Goal: Task Accomplishment & Management: Use online tool/utility

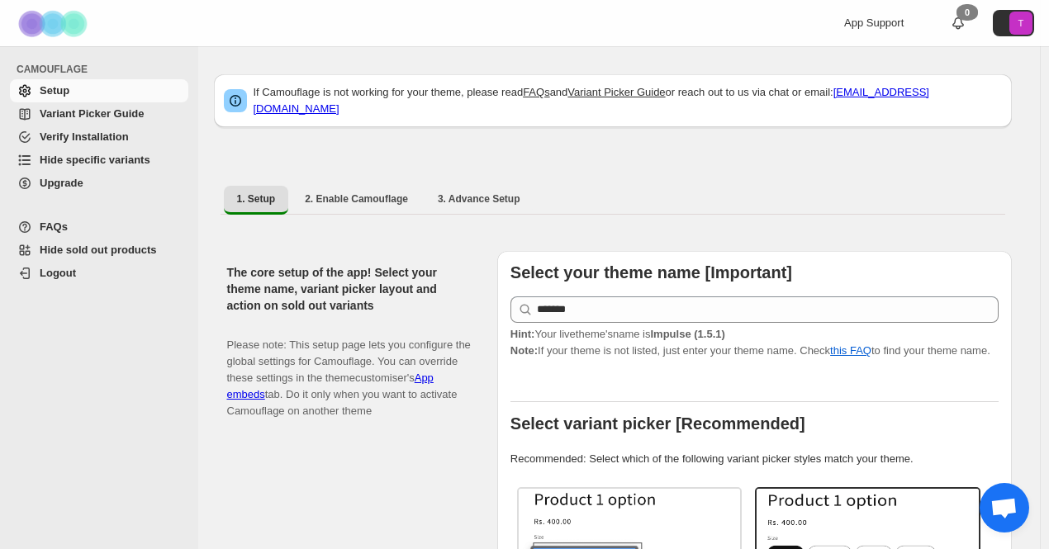
click at [109, 162] on span "Hide specific variants" at bounding box center [95, 160] width 111 height 12
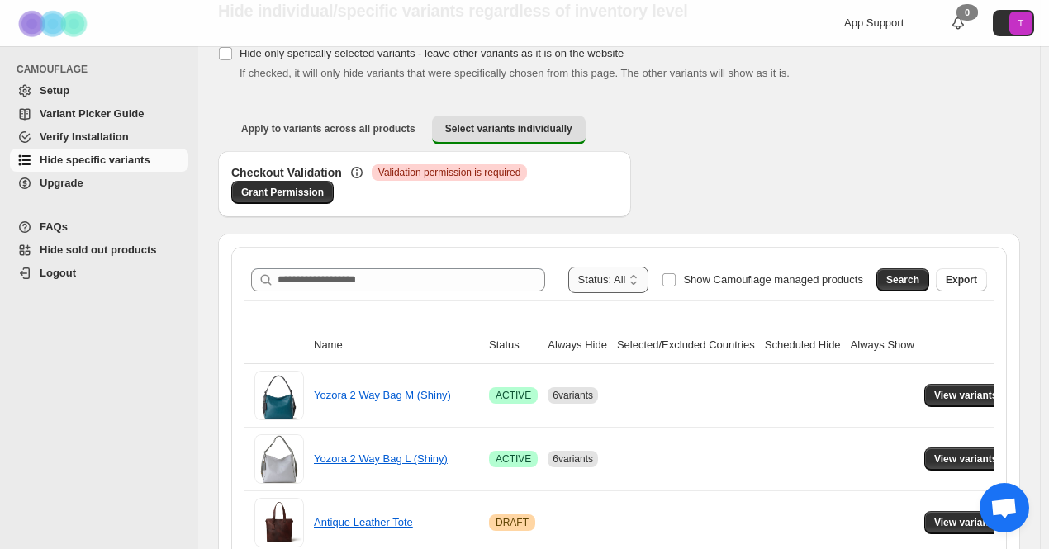
scroll to position [83, 0]
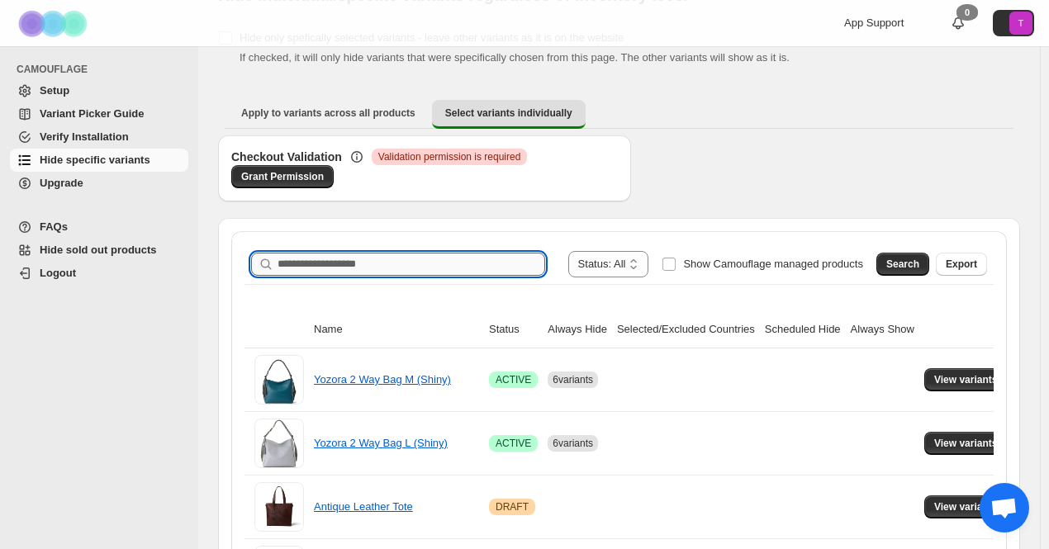
click at [458, 266] on input "Search product name" at bounding box center [412, 264] width 268 height 23
click at [453, 262] on input "*******" at bounding box center [397, 264] width 238 height 23
click at [911, 263] on span "Search" at bounding box center [902, 264] width 33 height 13
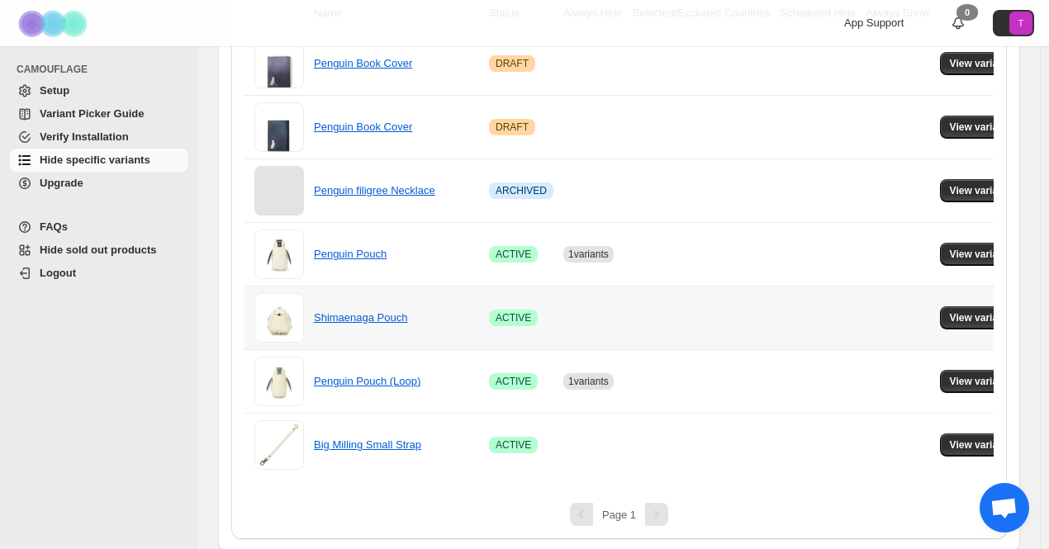
scroll to position [454, 0]
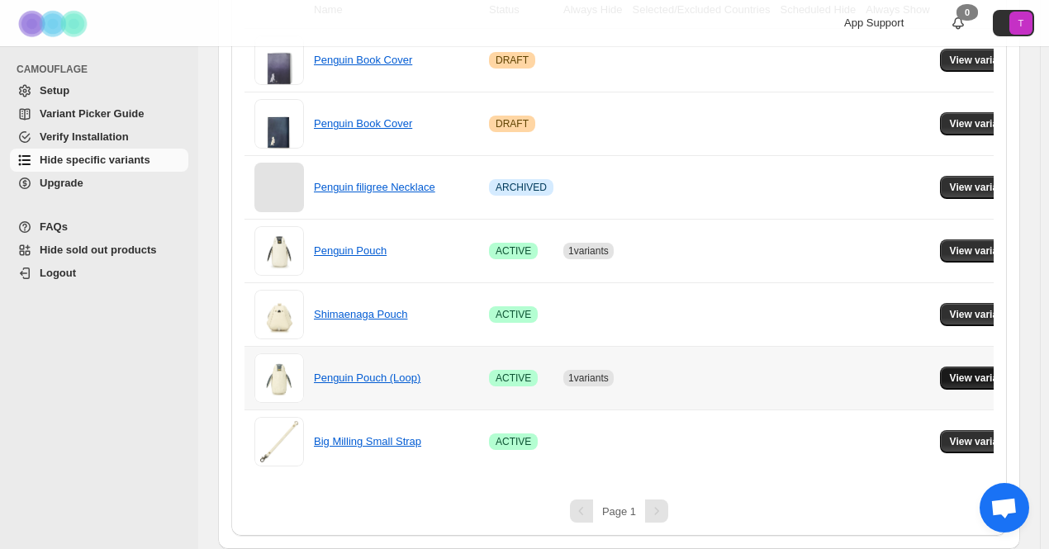
click at [950, 372] on span "View variants" at bounding box center [982, 378] width 64 height 13
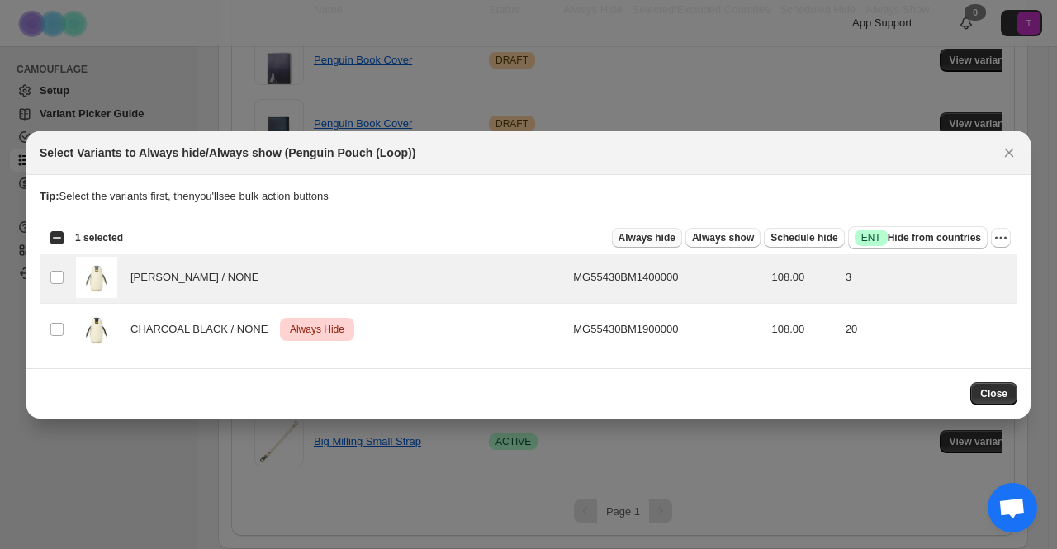
click at [662, 240] on span "Always hide" at bounding box center [647, 237] width 57 height 13
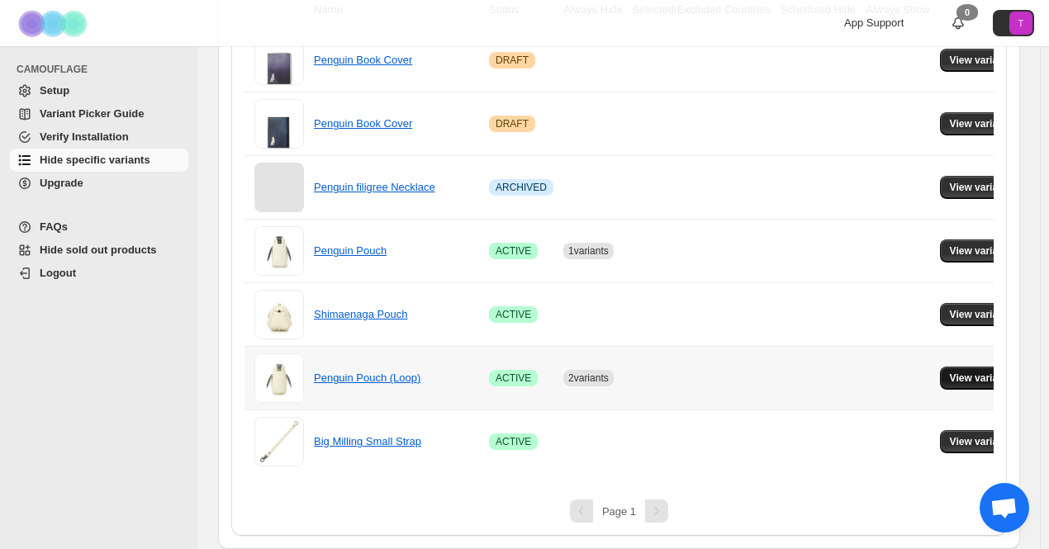
click at [981, 372] on span "View variants" at bounding box center [982, 378] width 64 height 13
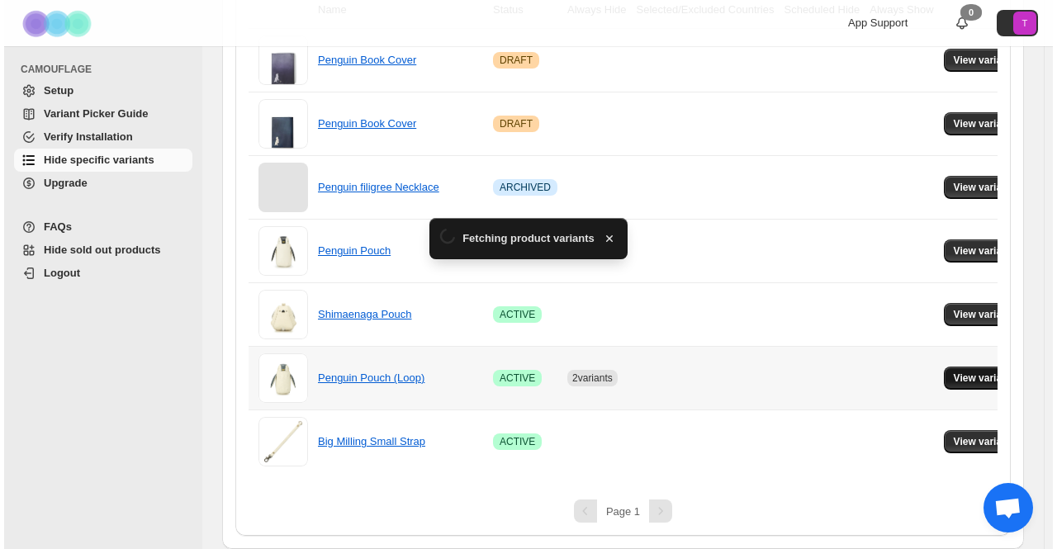
scroll to position [0, 0]
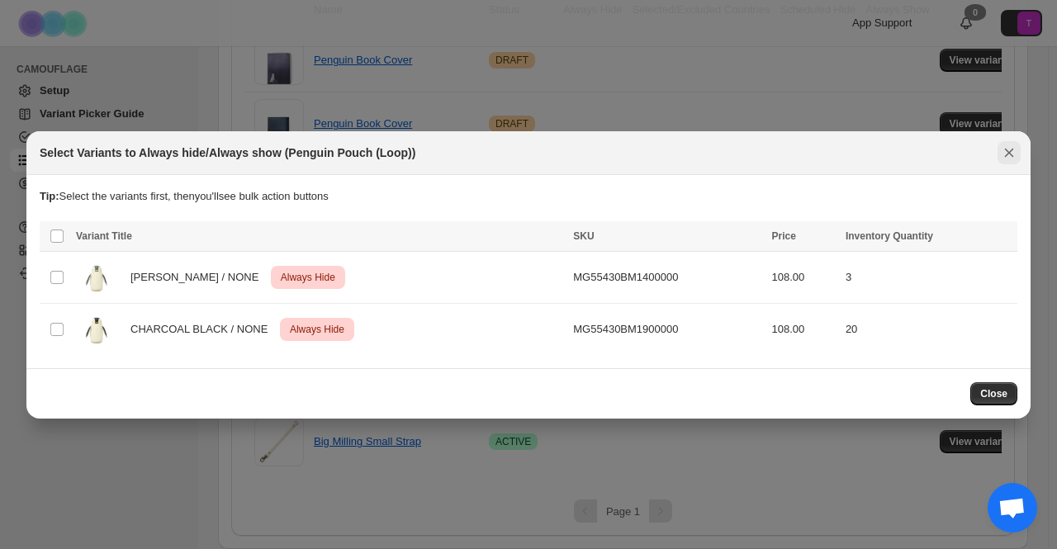
click at [1016, 150] on icon "Close" at bounding box center [1009, 153] width 17 height 17
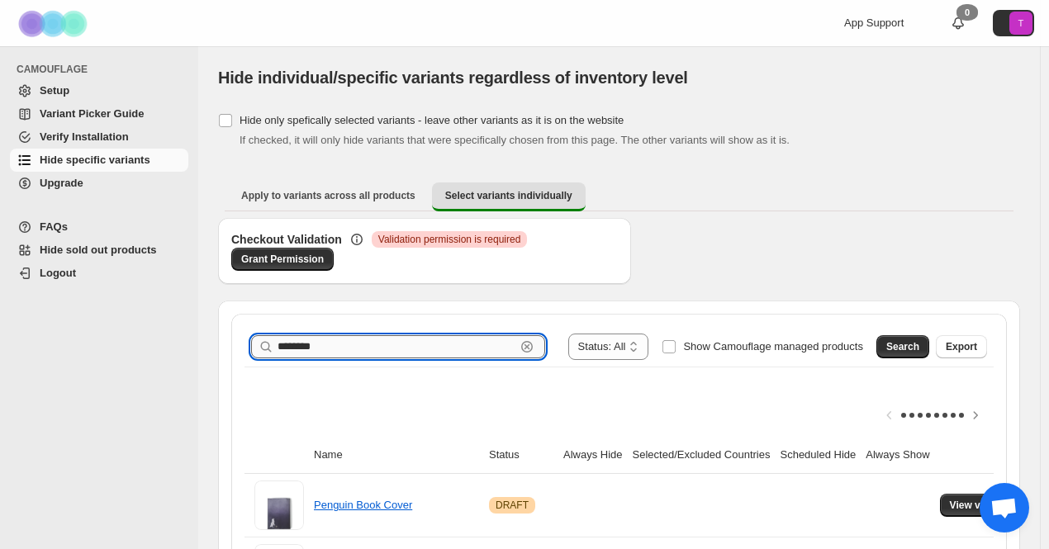
click at [349, 340] on input "*******" at bounding box center [397, 346] width 238 height 23
paste input "text"
type input "*******"
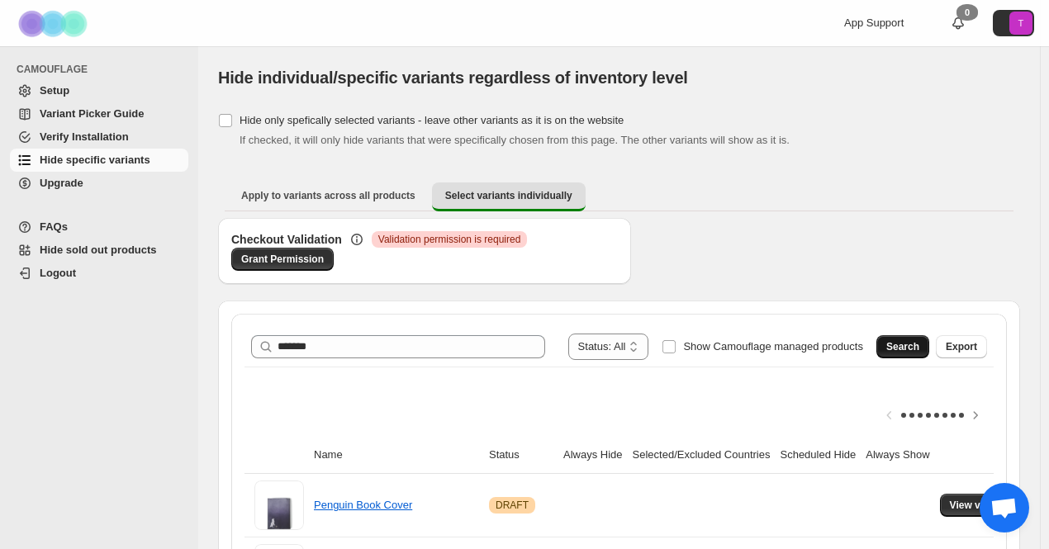
click at [919, 342] on span "Search" at bounding box center [902, 346] width 33 height 13
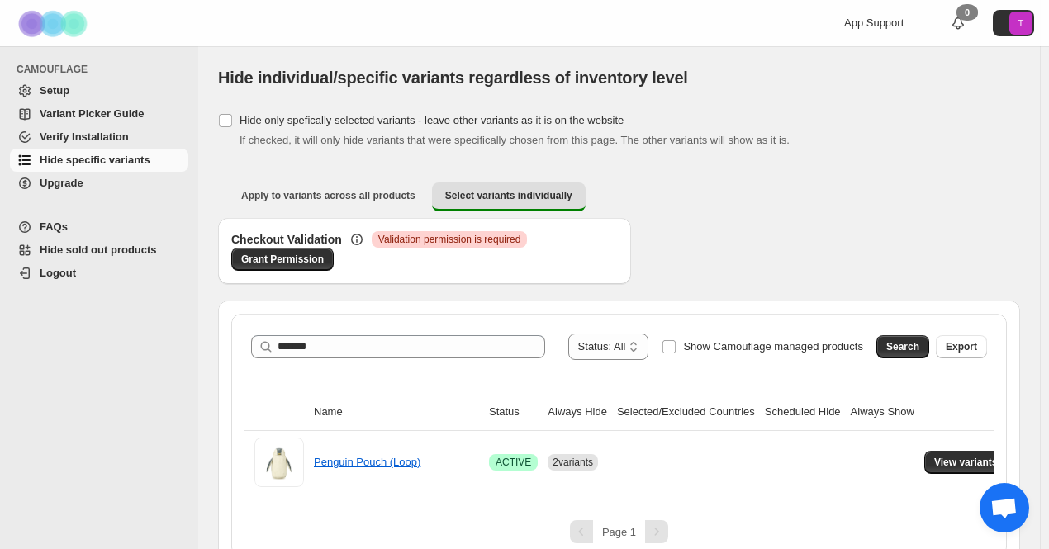
scroll to position [19, 0]
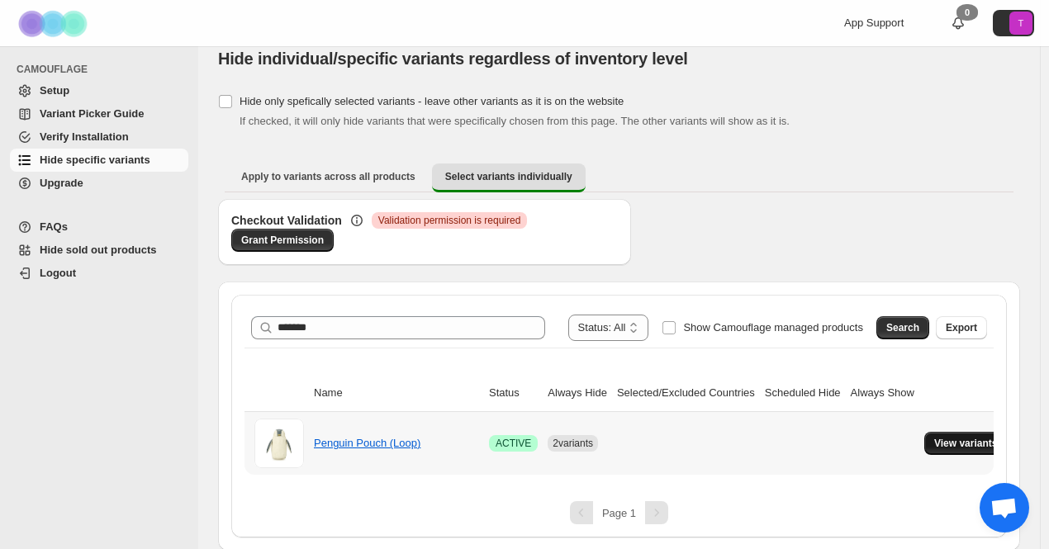
click at [943, 450] on button "View variants" at bounding box center [965, 443] width 83 height 23
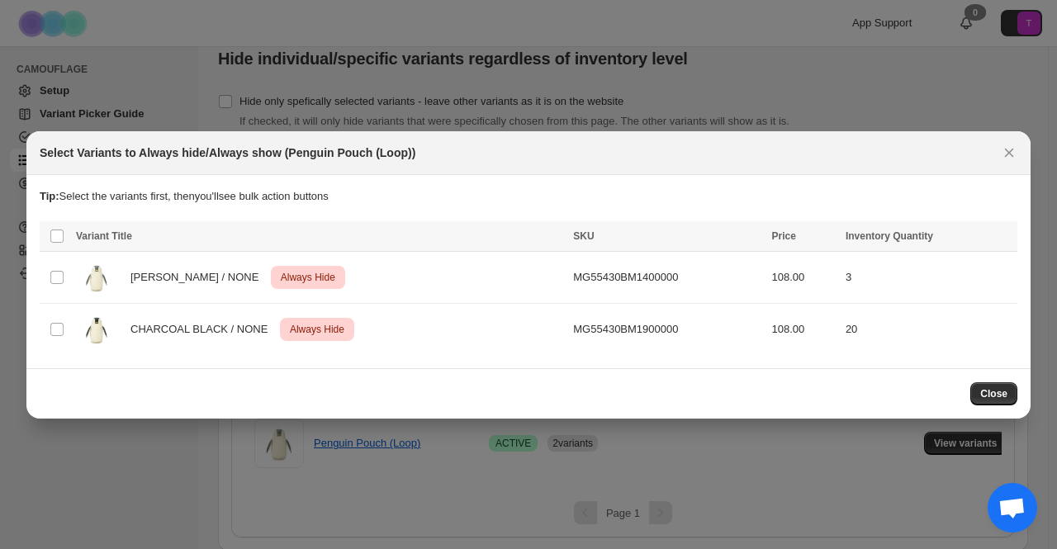
click at [1004, 393] on button "Close" at bounding box center [994, 393] width 47 height 23
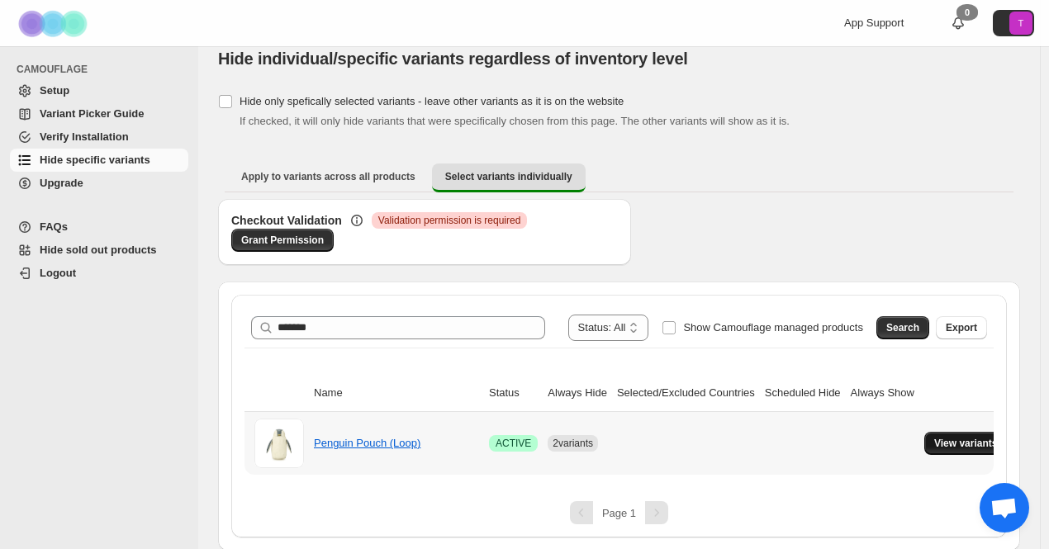
click at [945, 444] on span "View variants" at bounding box center [966, 443] width 64 height 13
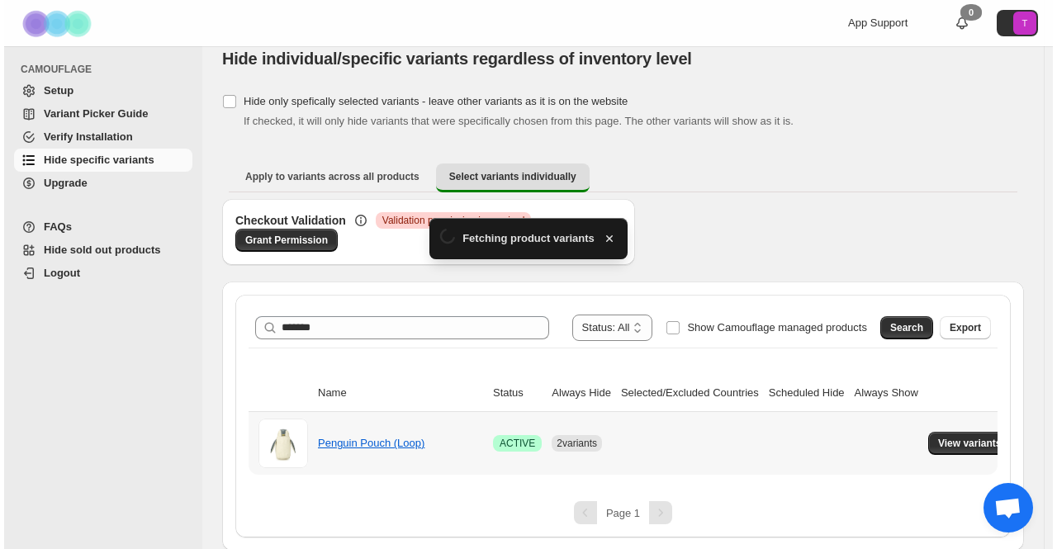
scroll to position [0, 0]
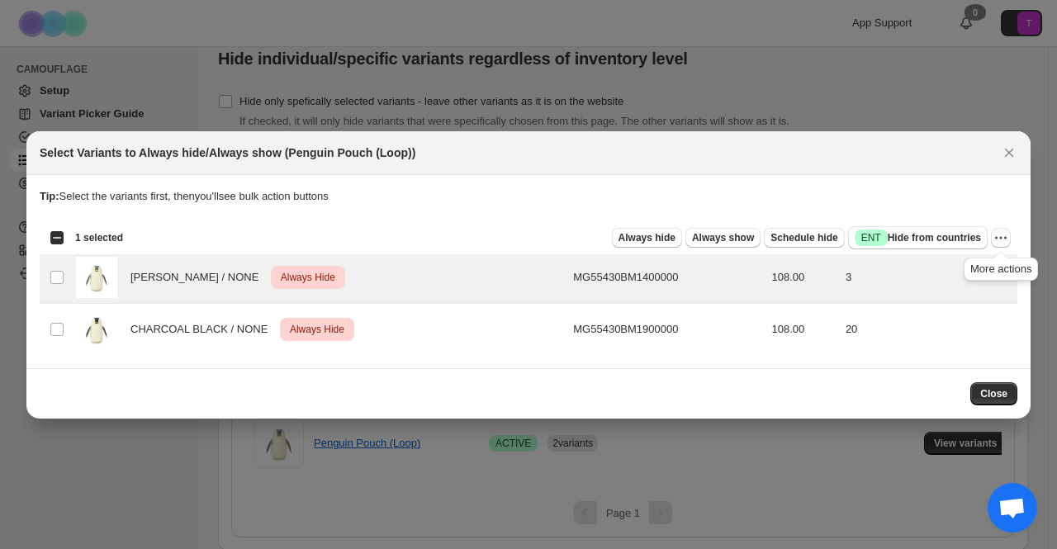
click at [1008, 234] on icon "More actions" at bounding box center [1001, 238] width 17 height 17
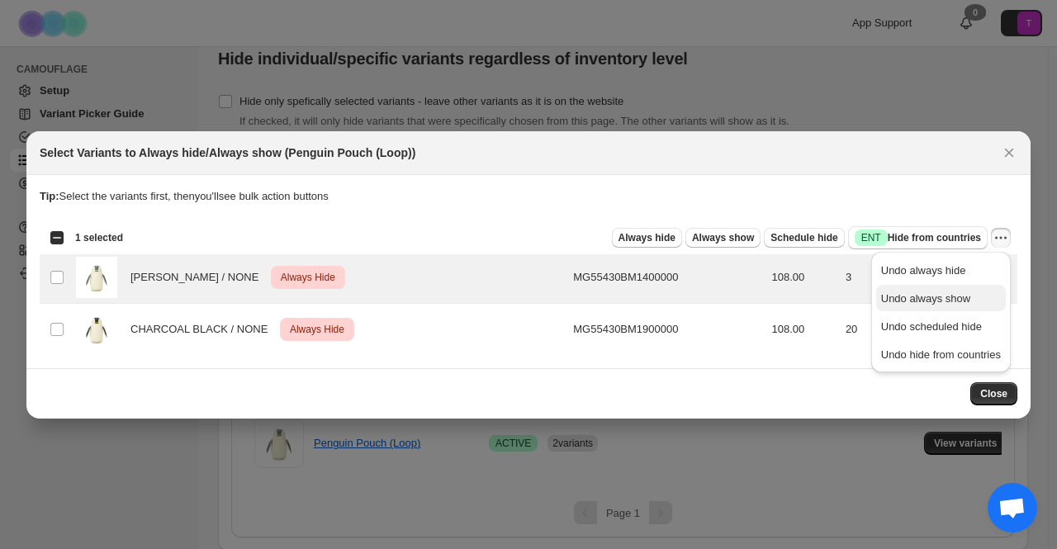
click at [940, 293] on span "Undo always show" at bounding box center [925, 298] width 89 height 12
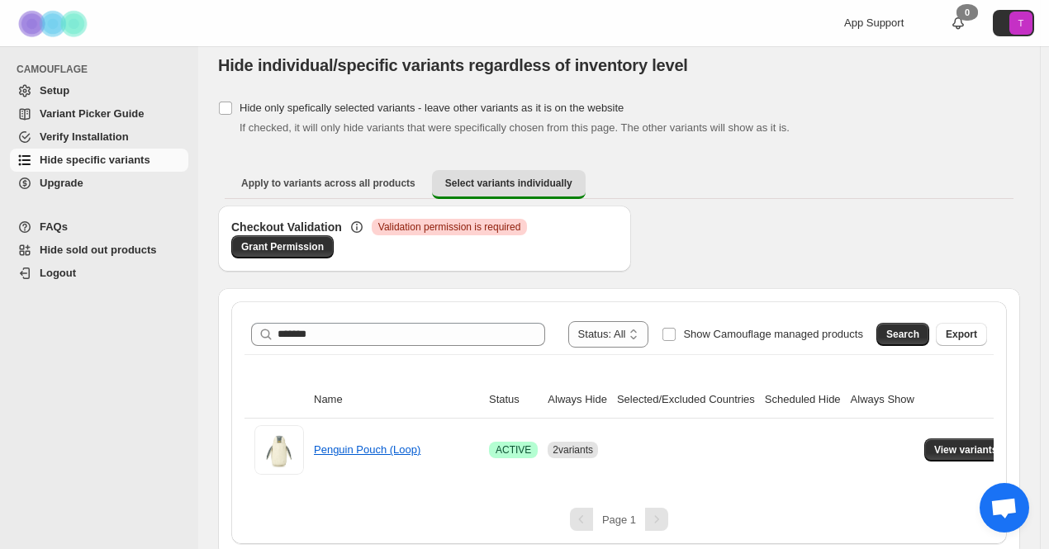
scroll to position [19, 0]
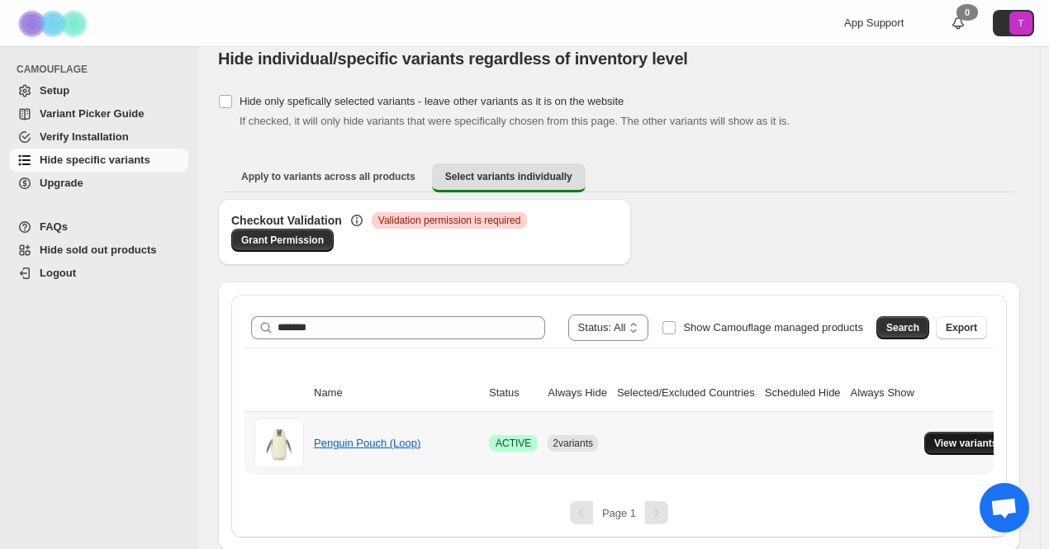
click at [964, 444] on span "View variants" at bounding box center [966, 443] width 64 height 13
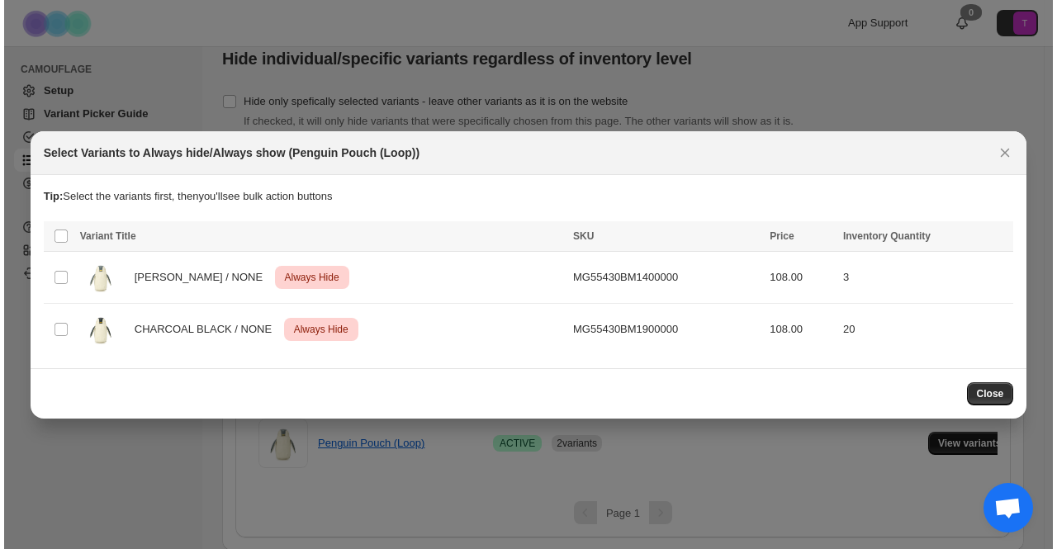
scroll to position [0, 0]
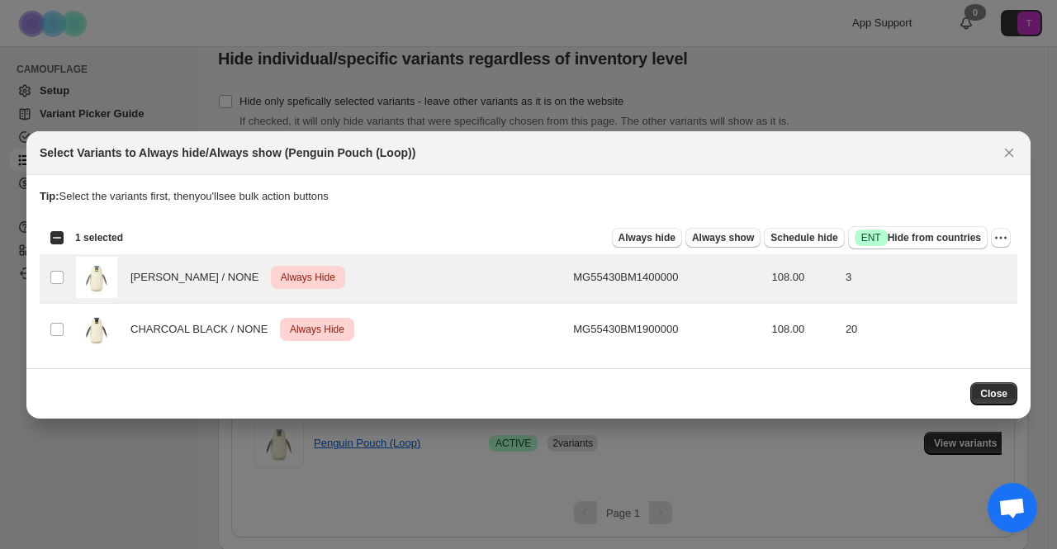
click at [738, 237] on span "Always show" at bounding box center [723, 237] width 62 height 13
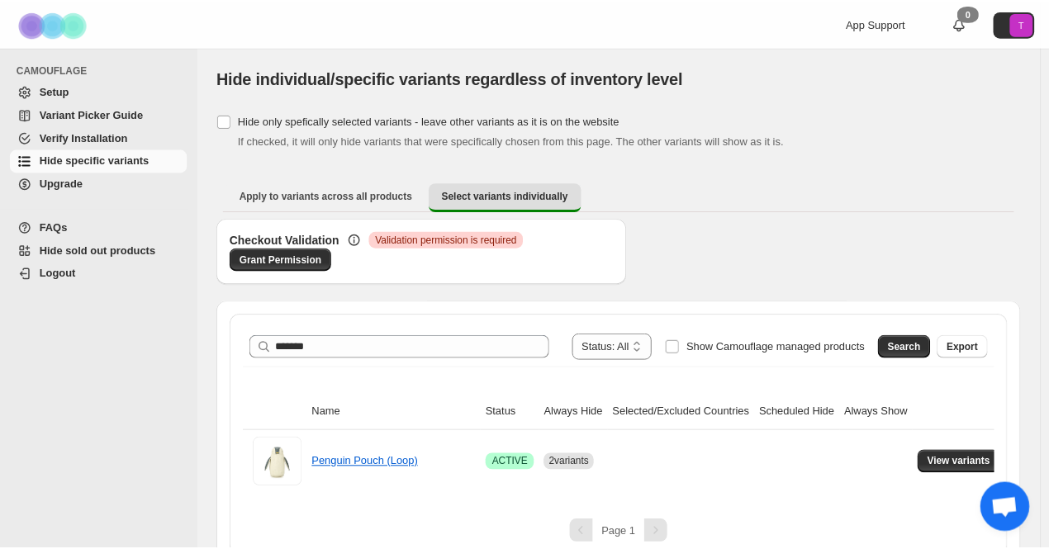
scroll to position [19, 0]
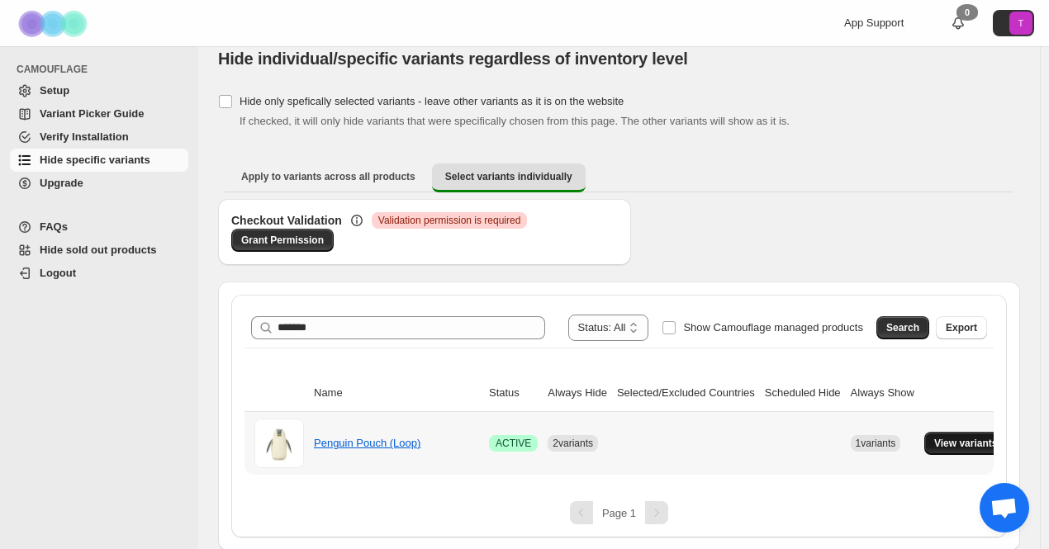
click at [965, 441] on span "View variants" at bounding box center [966, 443] width 64 height 13
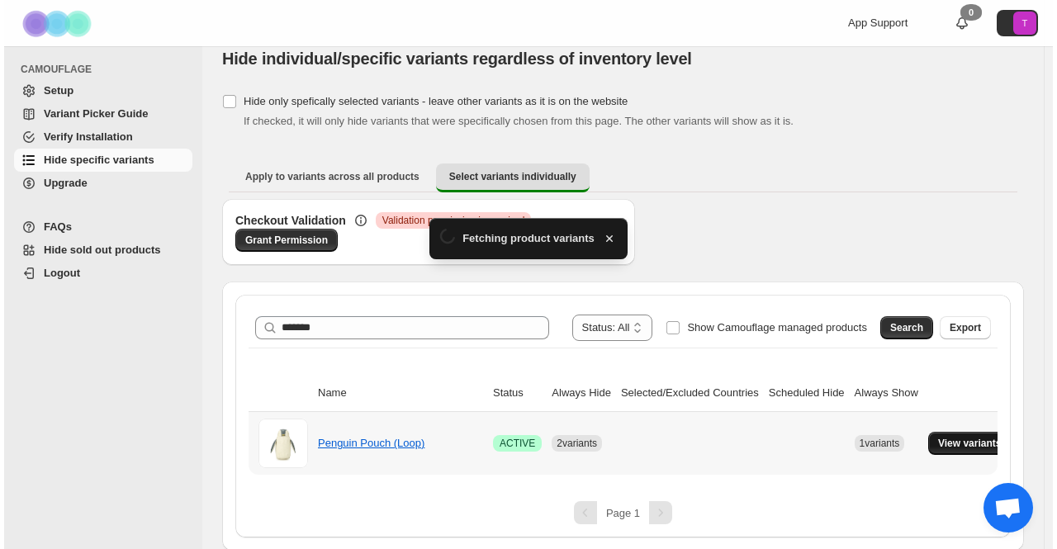
scroll to position [0, 0]
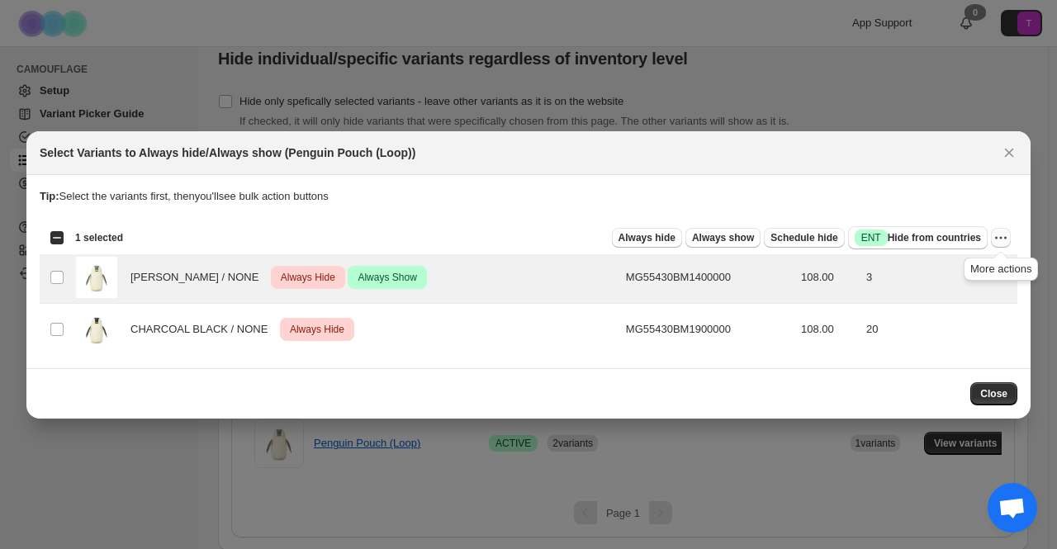
click at [1000, 237] on icon "More actions" at bounding box center [1001, 238] width 17 height 17
click at [958, 268] on span "Undo always hide" at bounding box center [923, 270] width 85 height 12
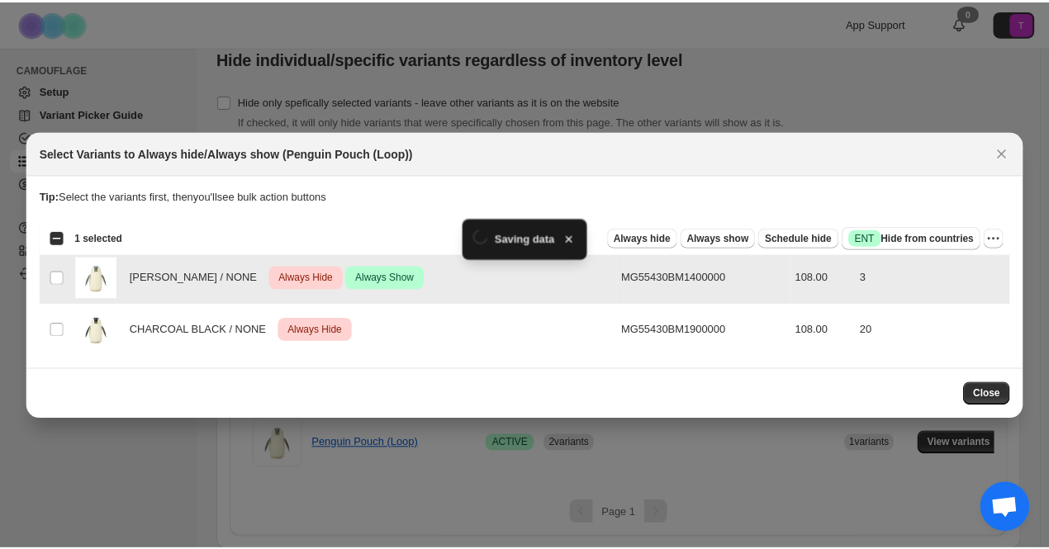
scroll to position [19, 0]
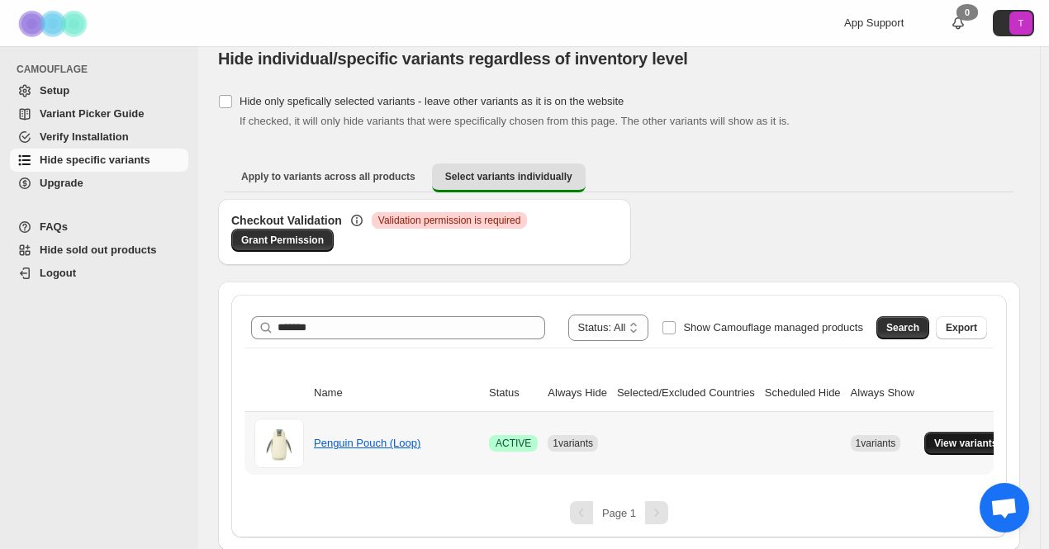
click at [939, 440] on span "View variants" at bounding box center [966, 443] width 64 height 13
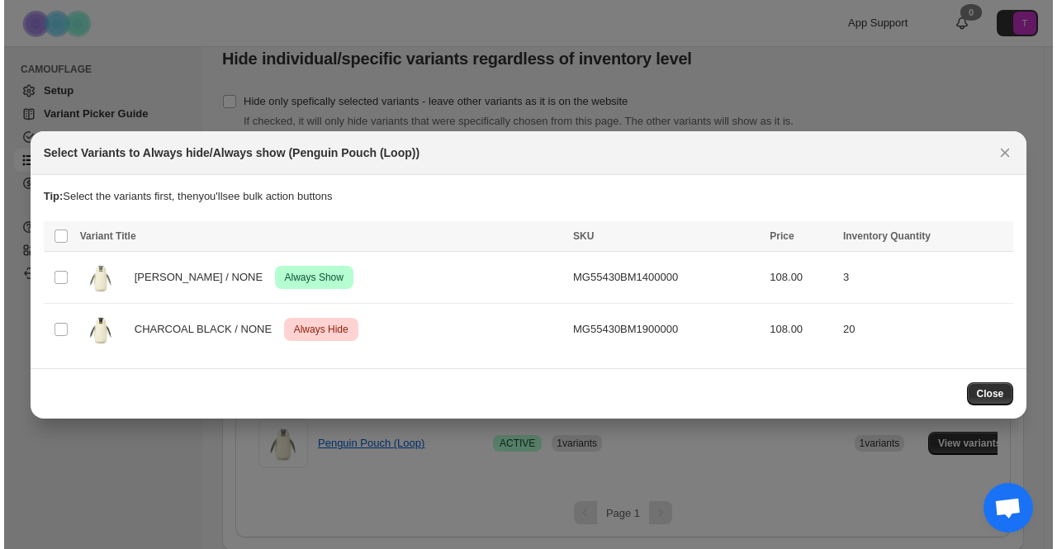
scroll to position [0, 0]
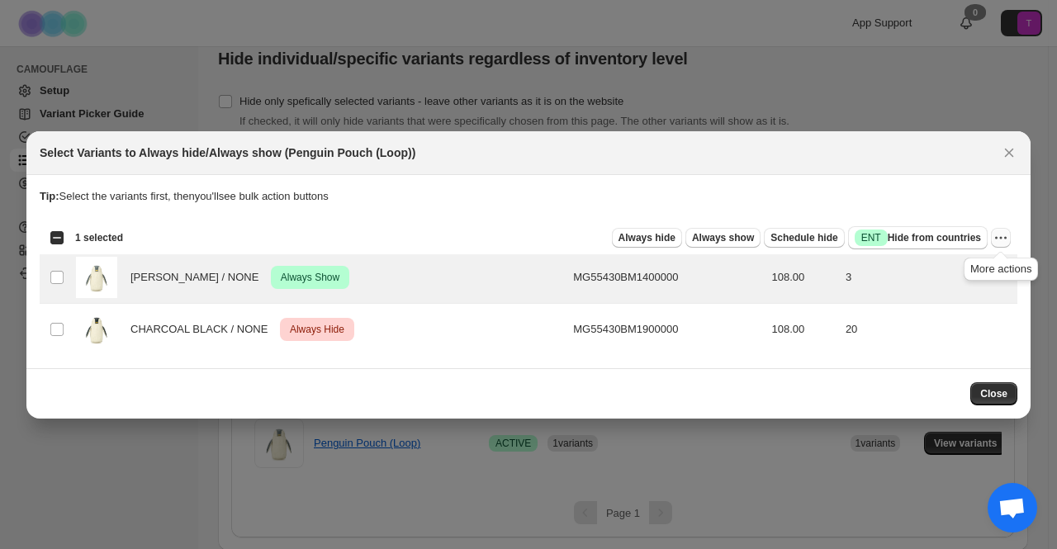
click at [1000, 239] on icon "More actions" at bounding box center [1001, 238] width 17 height 17
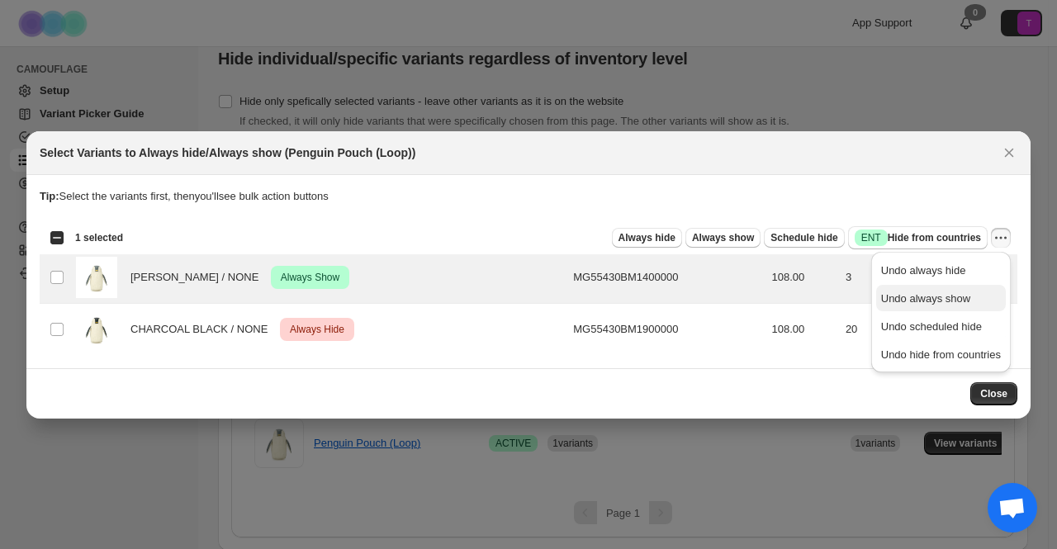
click at [952, 302] on span "Undo always show" at bounding box center [925, 298] width 89 height 12
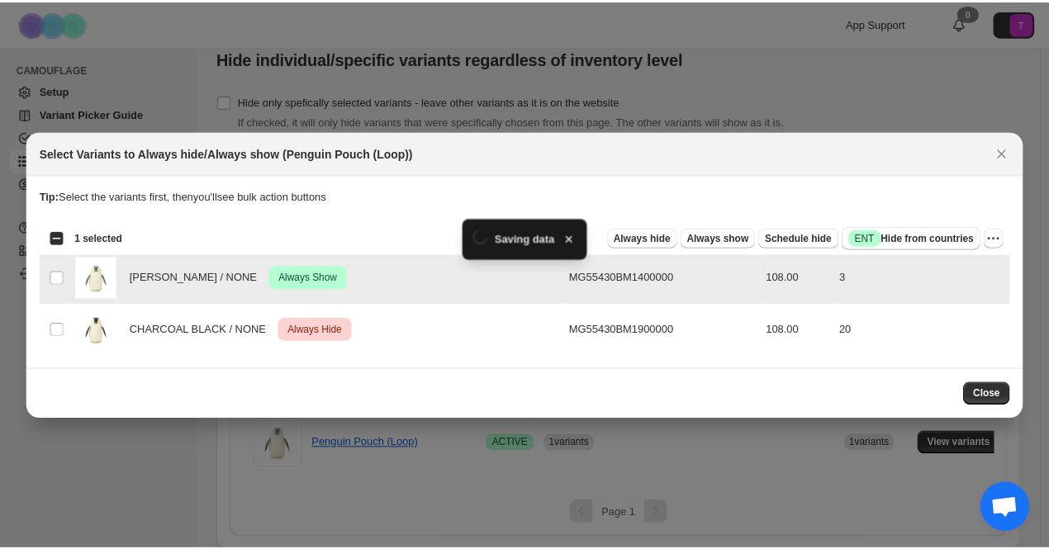
scroll to position [19, 0]
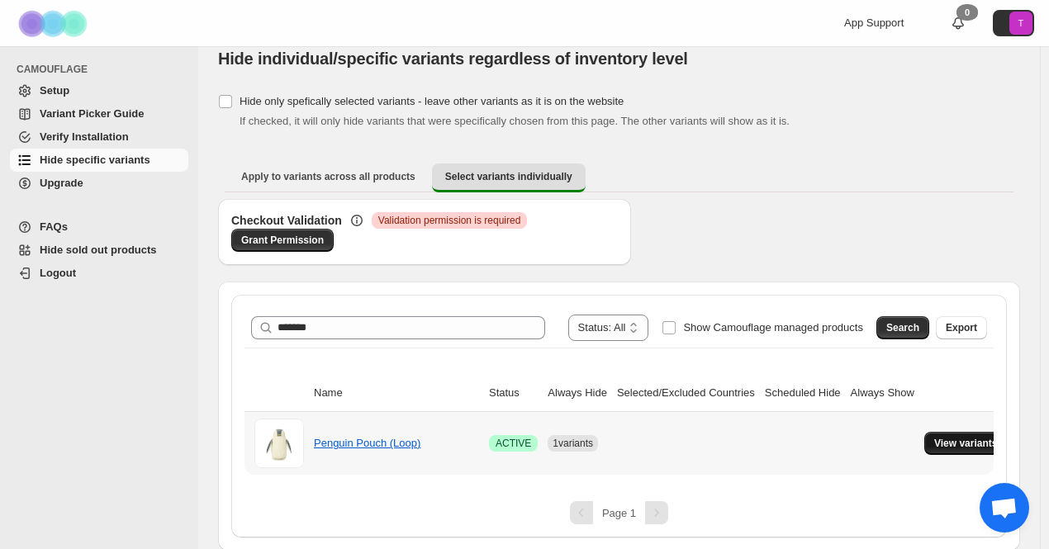
click at [956, 439] on span "View variants" at bounding box center [966, 443] width 64 height 13
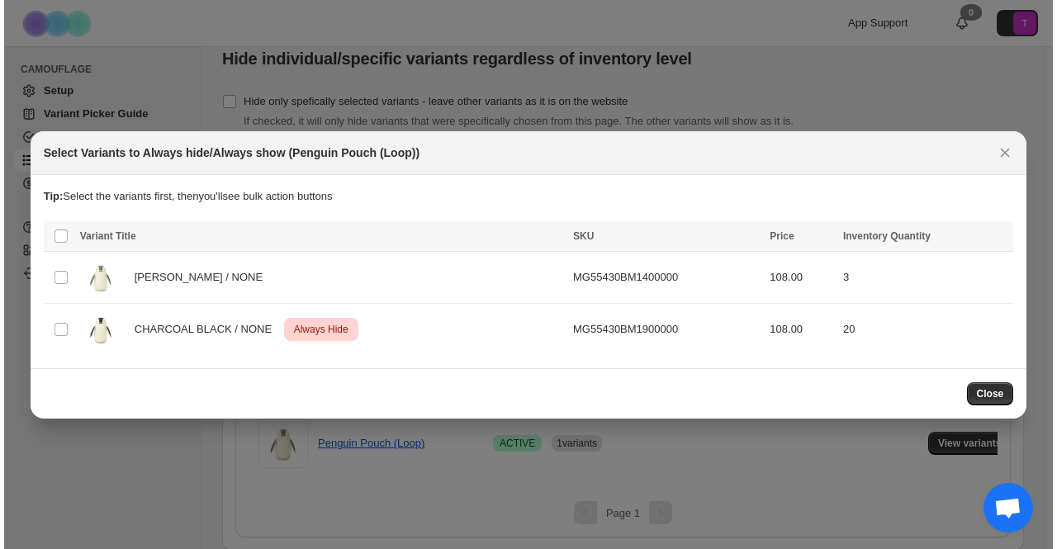
scroll to position [0, 0]
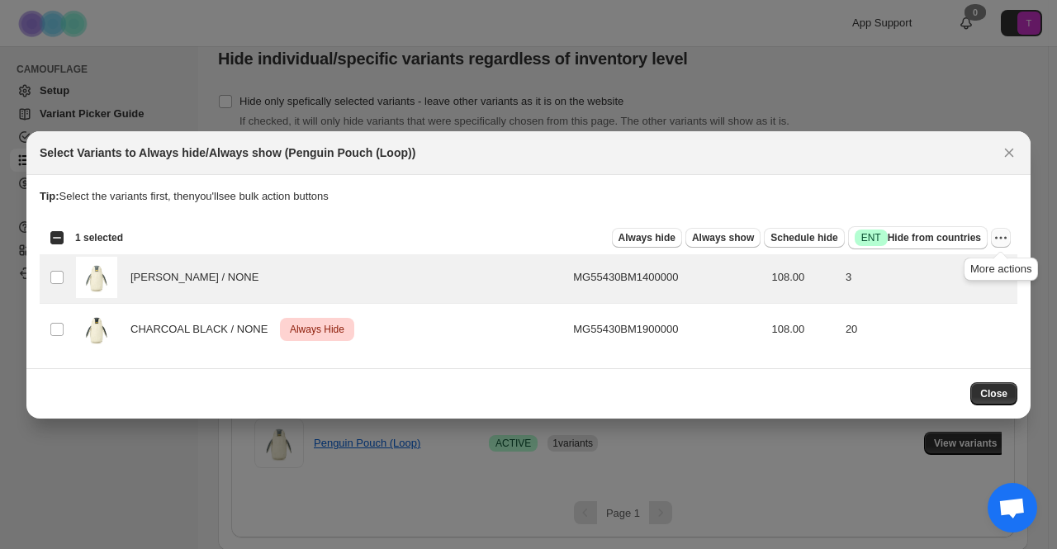
click at [1002, 234] on icon "More actions" at bounding box center [1001, 238] width 17 height 17
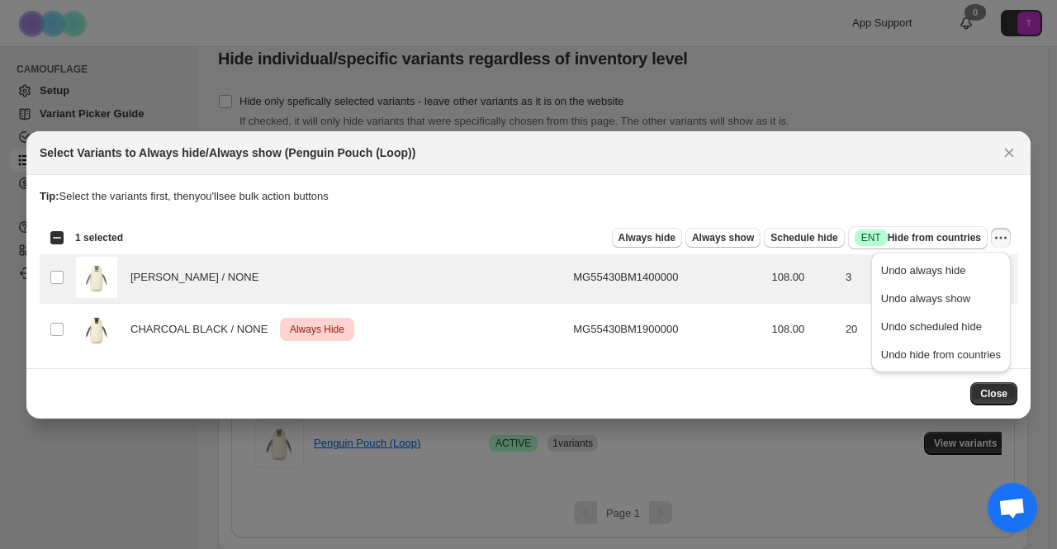
click at [669, 179] on section "Tip: Select the variants first, then you'll see bulk action buttons Loading pro…" at bounding box center [528, 271] width 1004 height 193
click at [672, 235] on span "Always hide" at bounding box center [647, 237] width 57 height 13
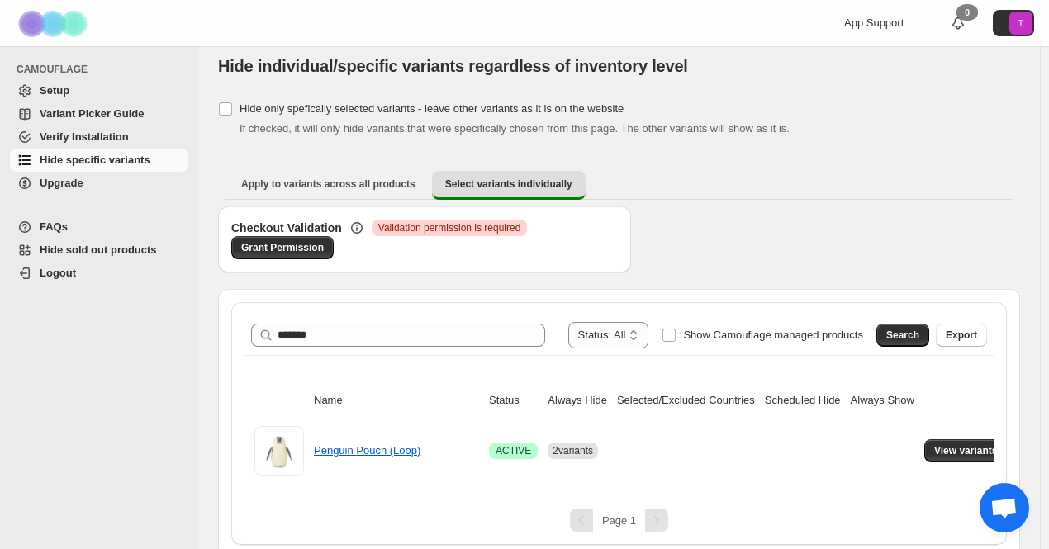
scroll to position [19, 0]
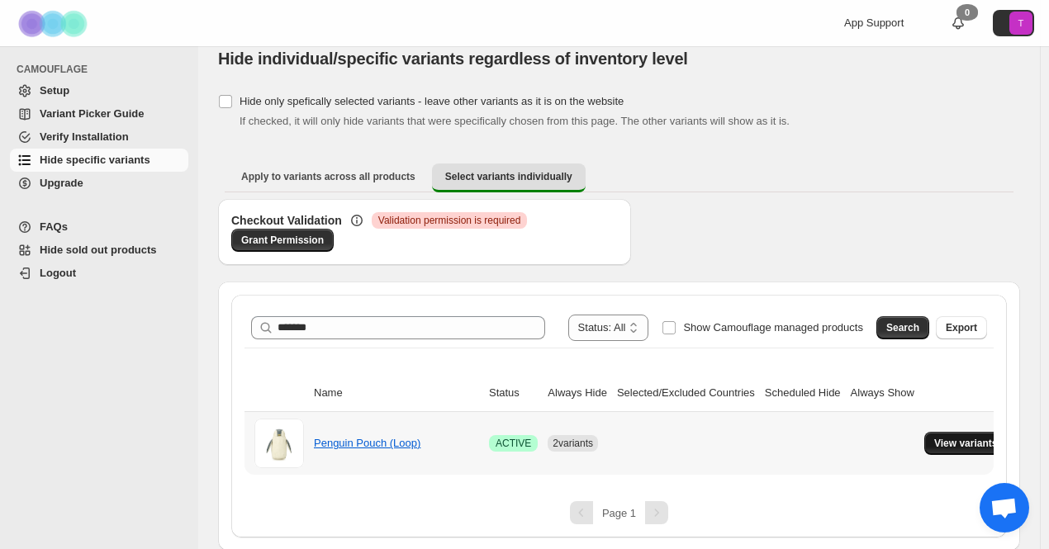
click at [947, 437] on span "View variants" at bounding box center [966, 443] width 64 height 13
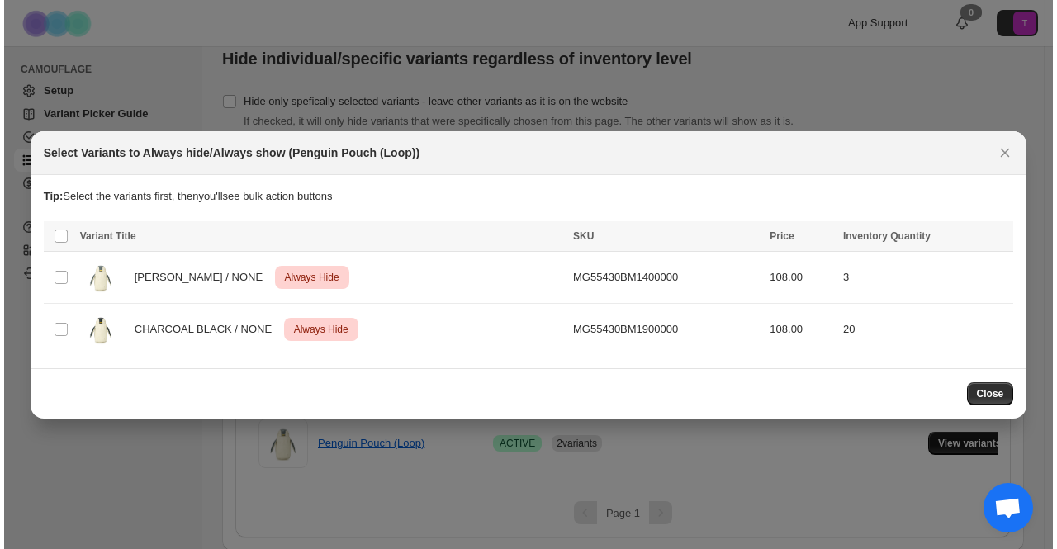
scroll to position [0, 0]
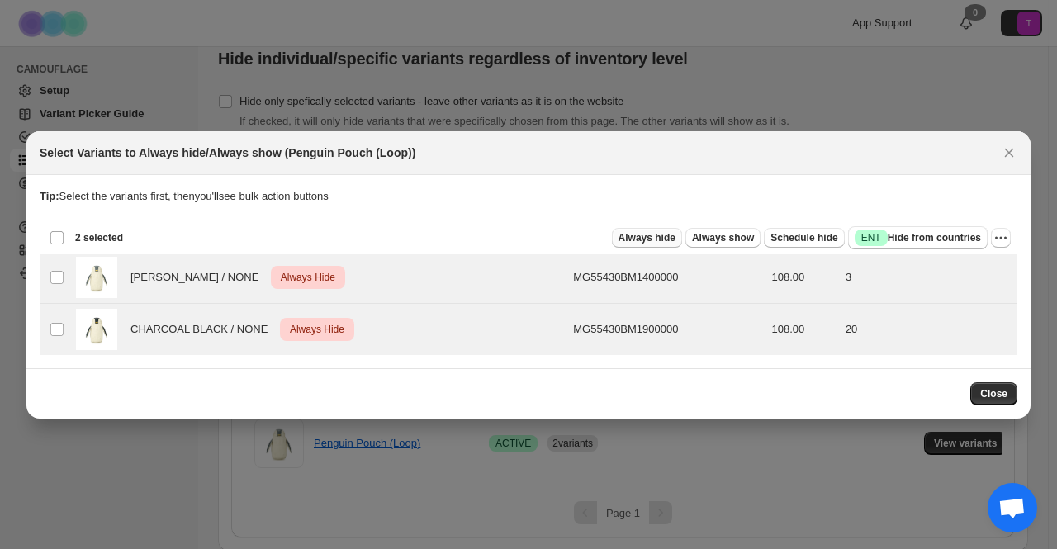
click at [676, 235] on span "Always hide" at bounding box center [647, 237] width 57 height 13
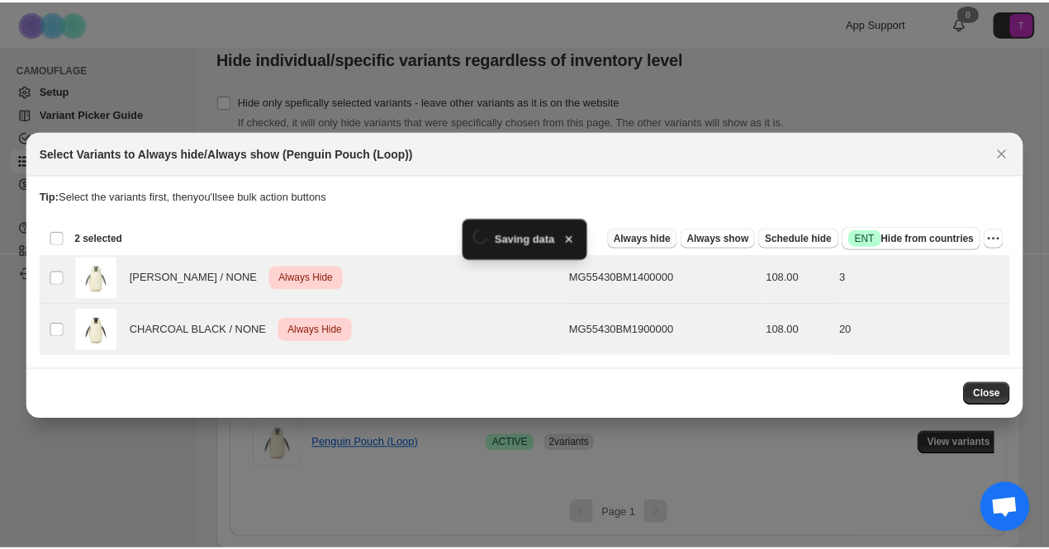
scroll to position [19, 0]
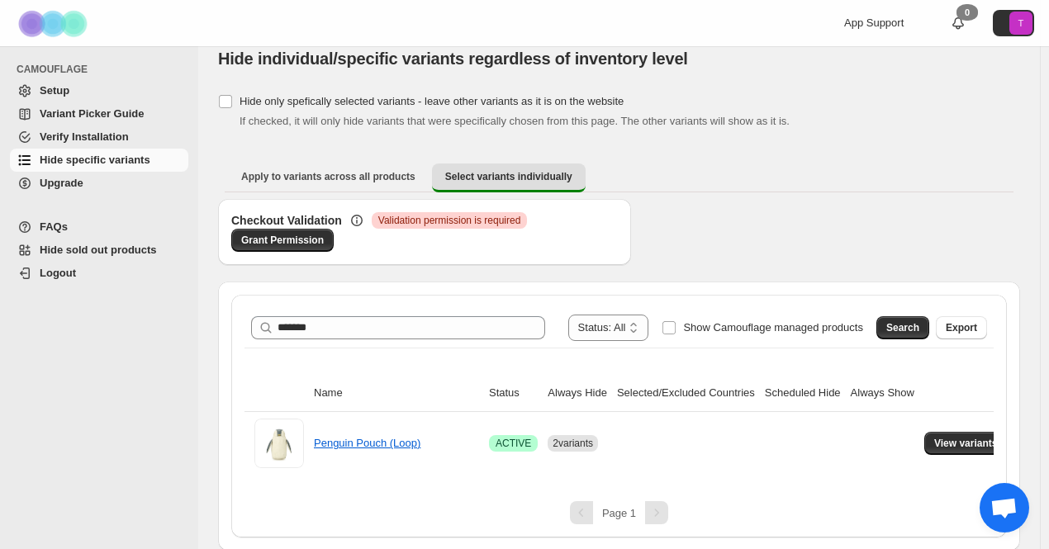
click at [900, 157] on div "Apply to variants across all products Select variants individually More views A…" at bounding box center [619, 177] width 802 height 43
click at [389, 445] on link "Penguin Pouch (Loop)" at bounding box center [367, 443] width 107 height 12
click at [944, 443] on span "View variants" at bounding box center [966, 443] width 64 height 13
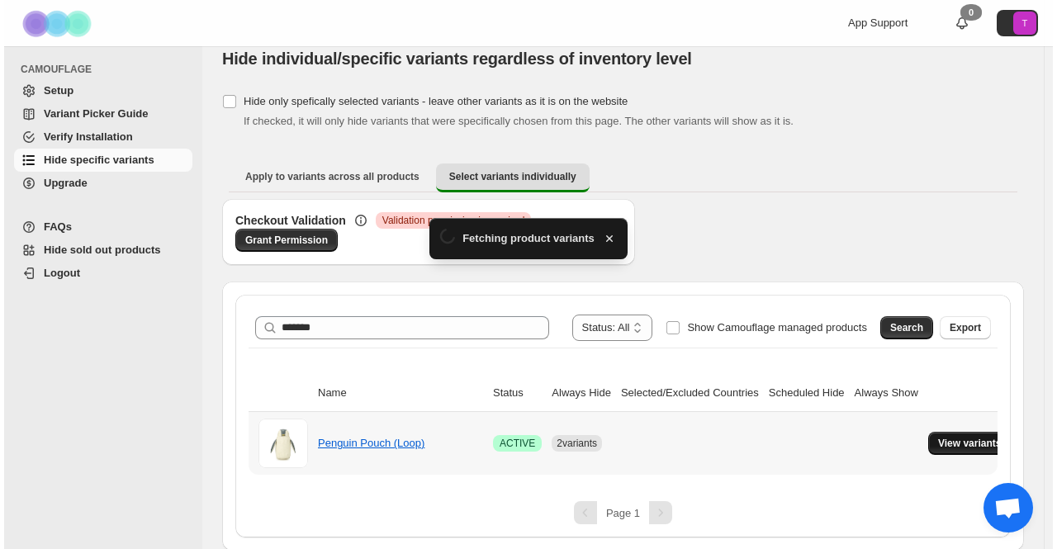
scroll to position [0, 0]
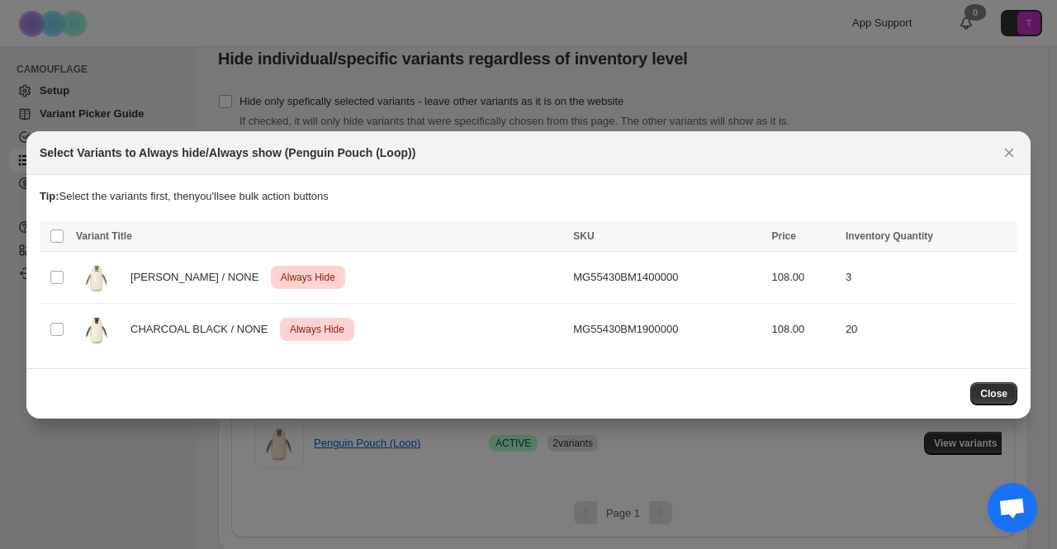
click at [1010, 148] on icon "Close" at bounding box center [1009, 153] width 17 height 17
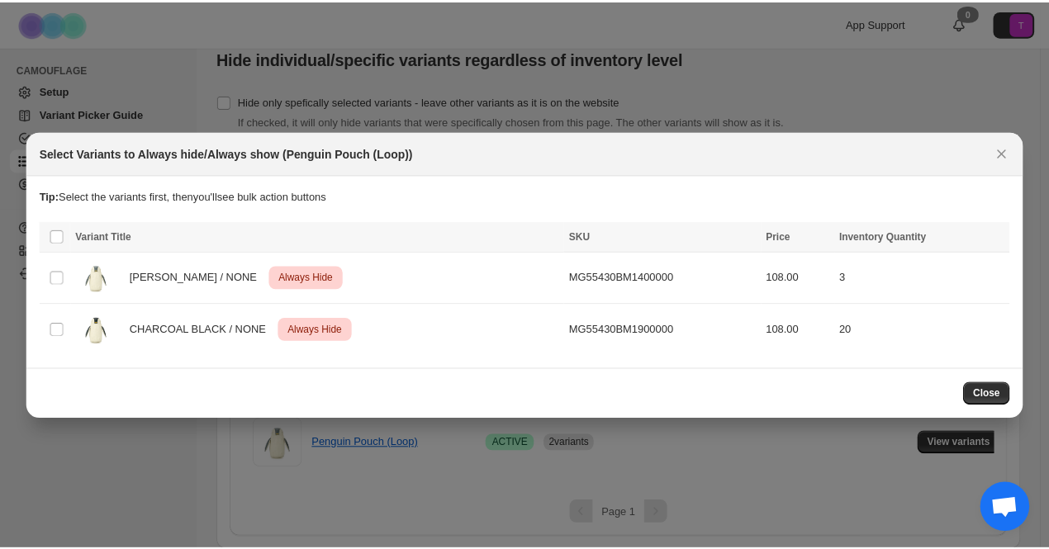
scroll to position [19, 0]
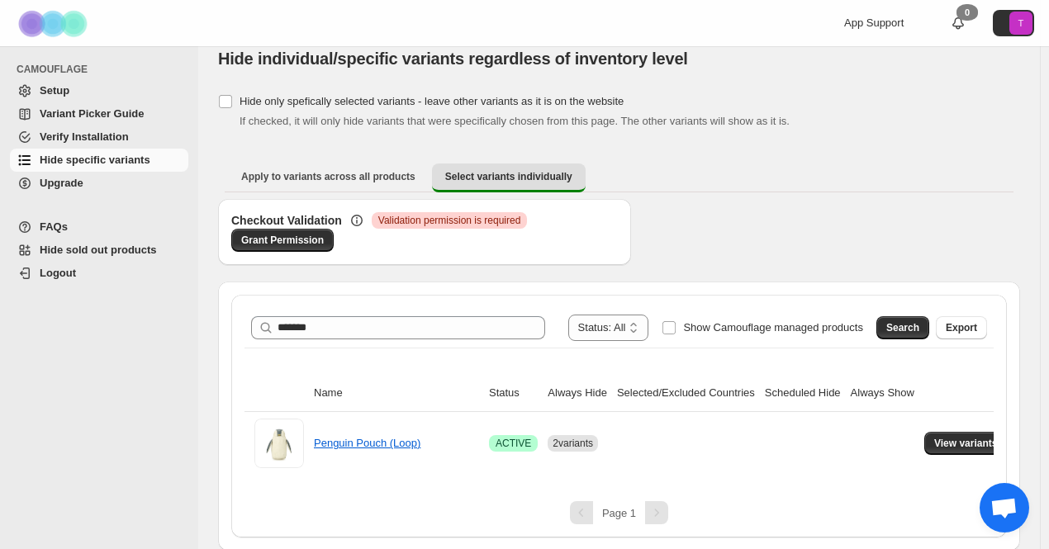
click at [887, 125] on div "If checked, it will only hide variants that were specifically chosen from this …" at bounding box center [630, 121] width 781 height 17
